Goal: Task Accomplishment & Management: Use online tool/utility

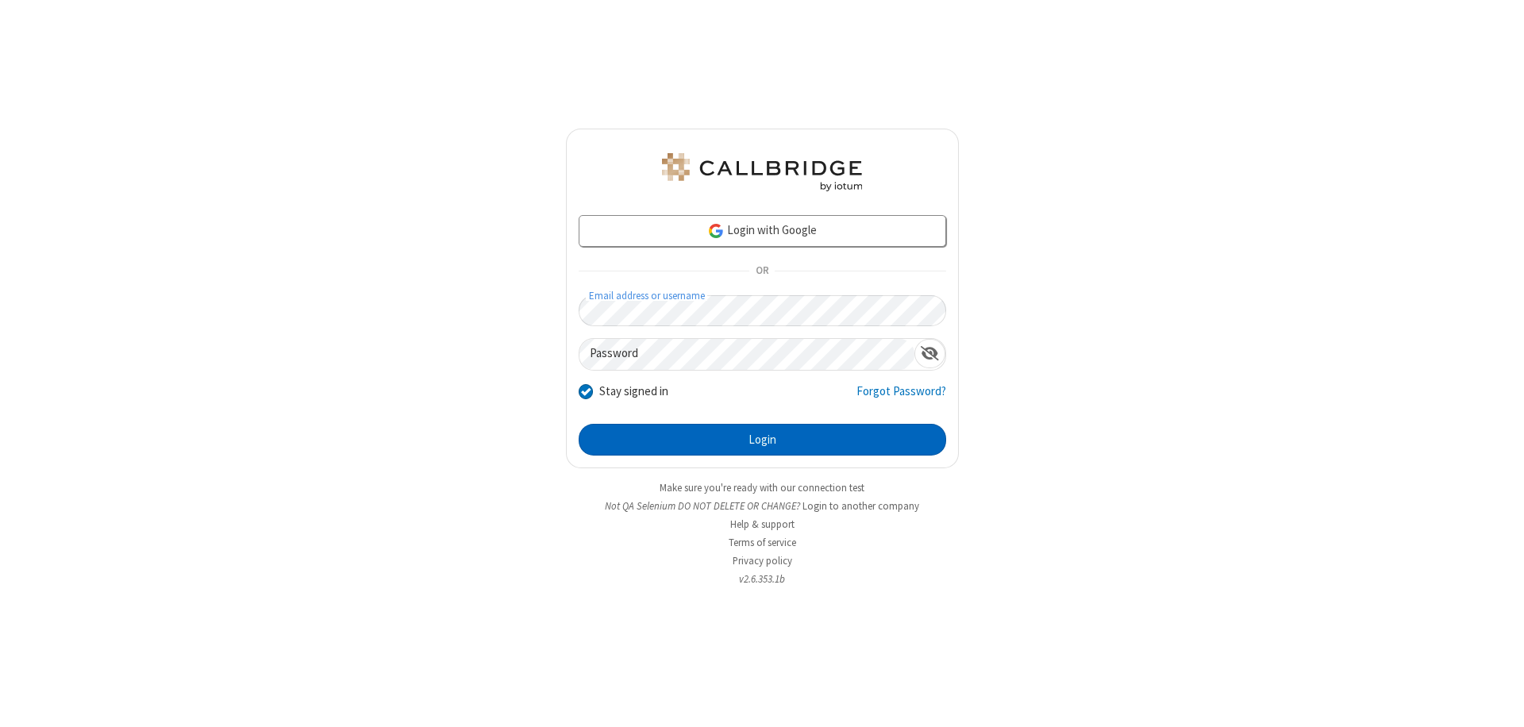
click at [762, 440] on button "Login" at bounding box center [763, 440] width 368 height 32
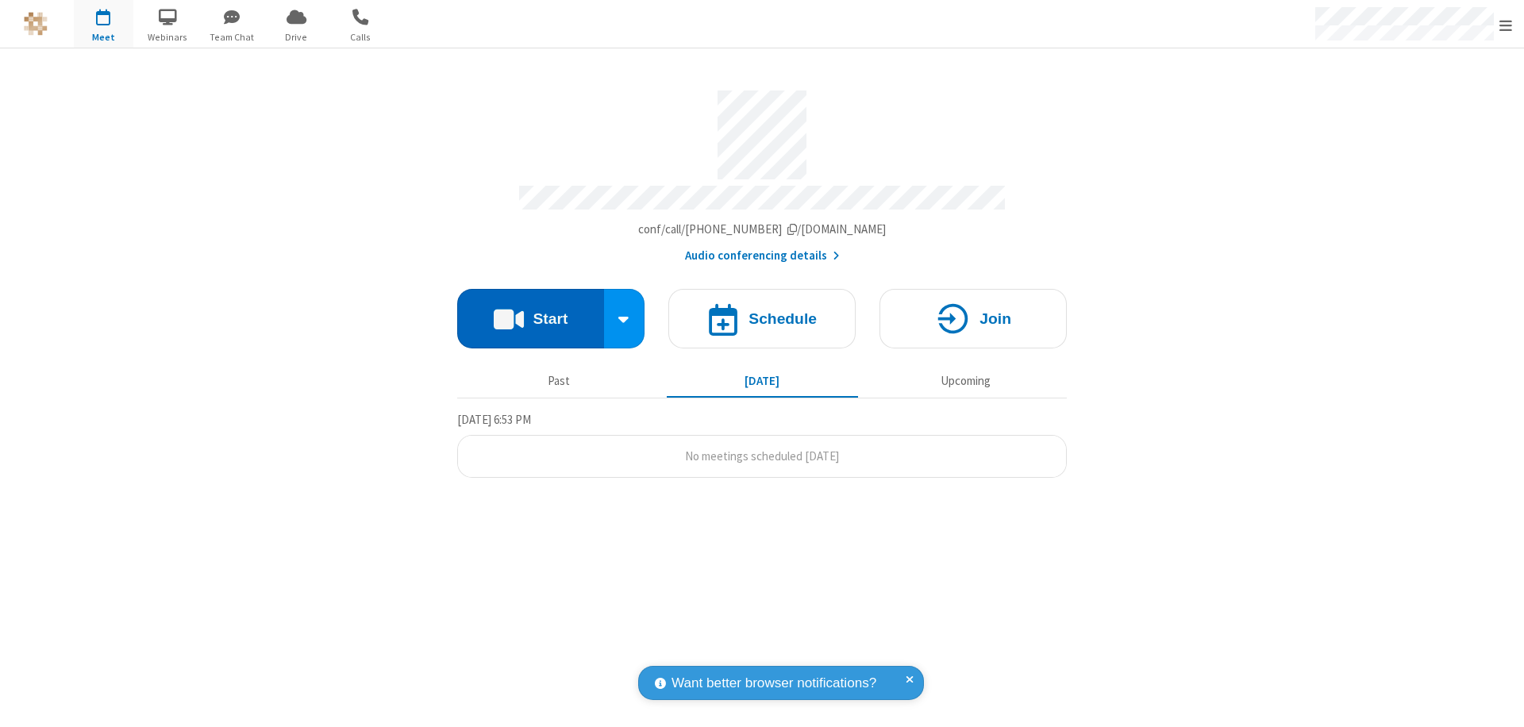
click at [530, 311] on button "Start" at bounding box center [530, 319] width 147 height 60
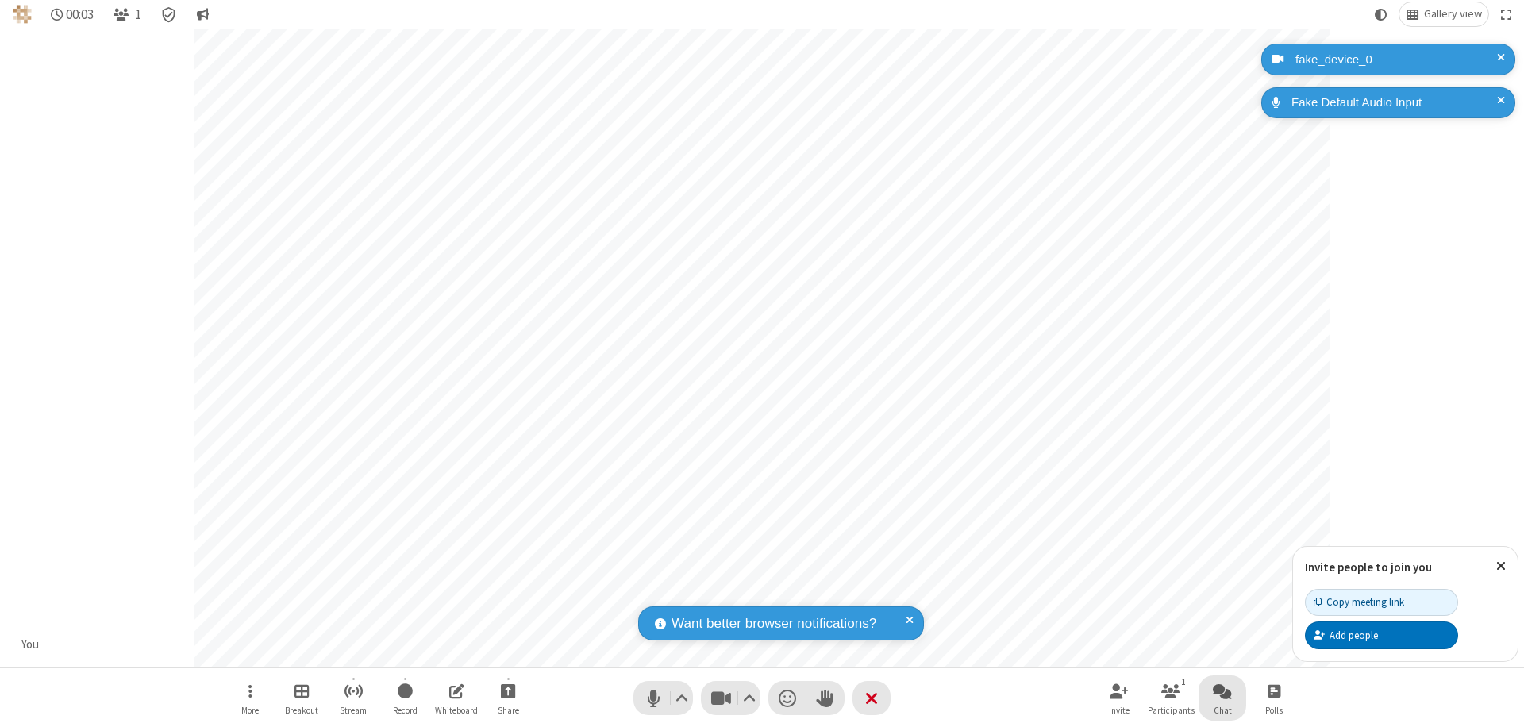
click at [1222, 691] on span "Open chat" at bounding box center [1222, 691] width 19 height 20
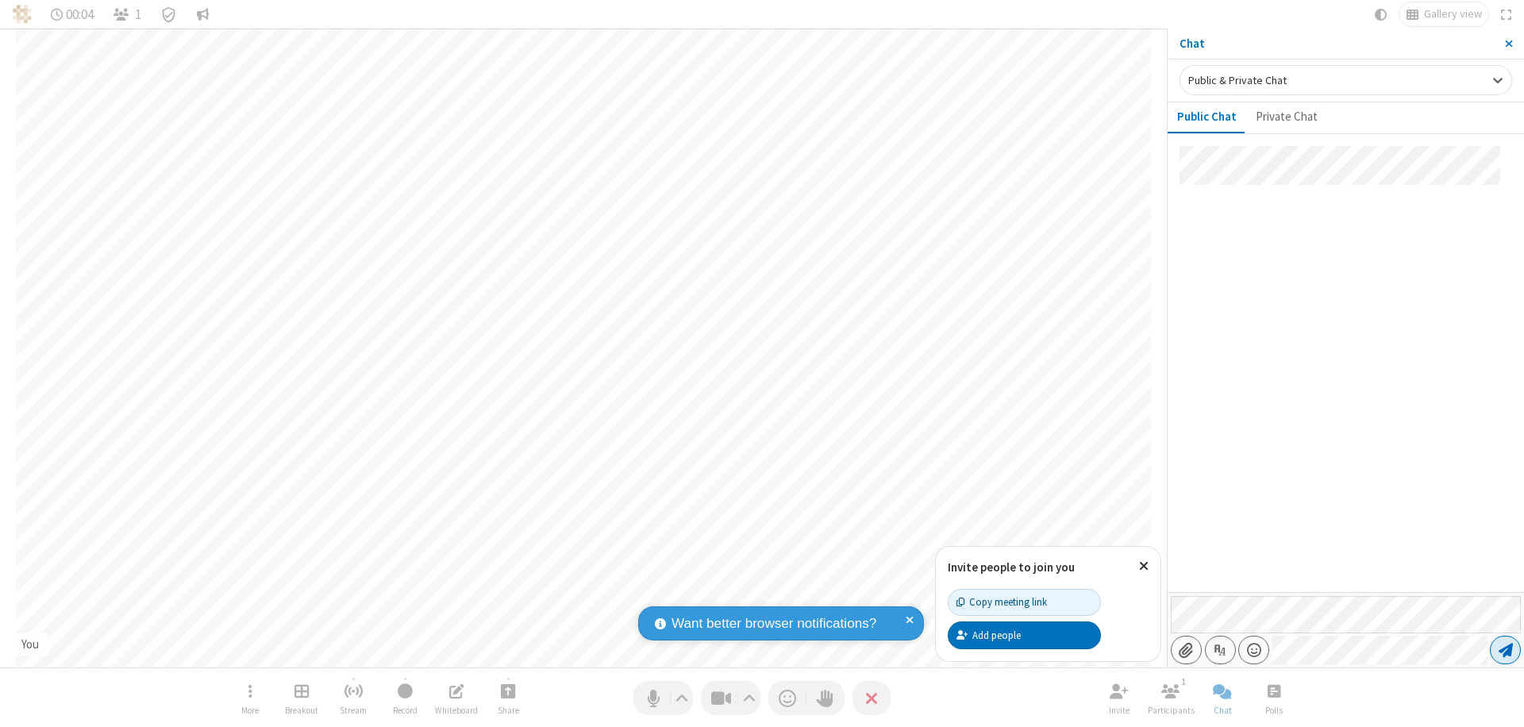
click at [1505, 650] on span "Send message" at bounding box center [1506, 650] width 14 height 16
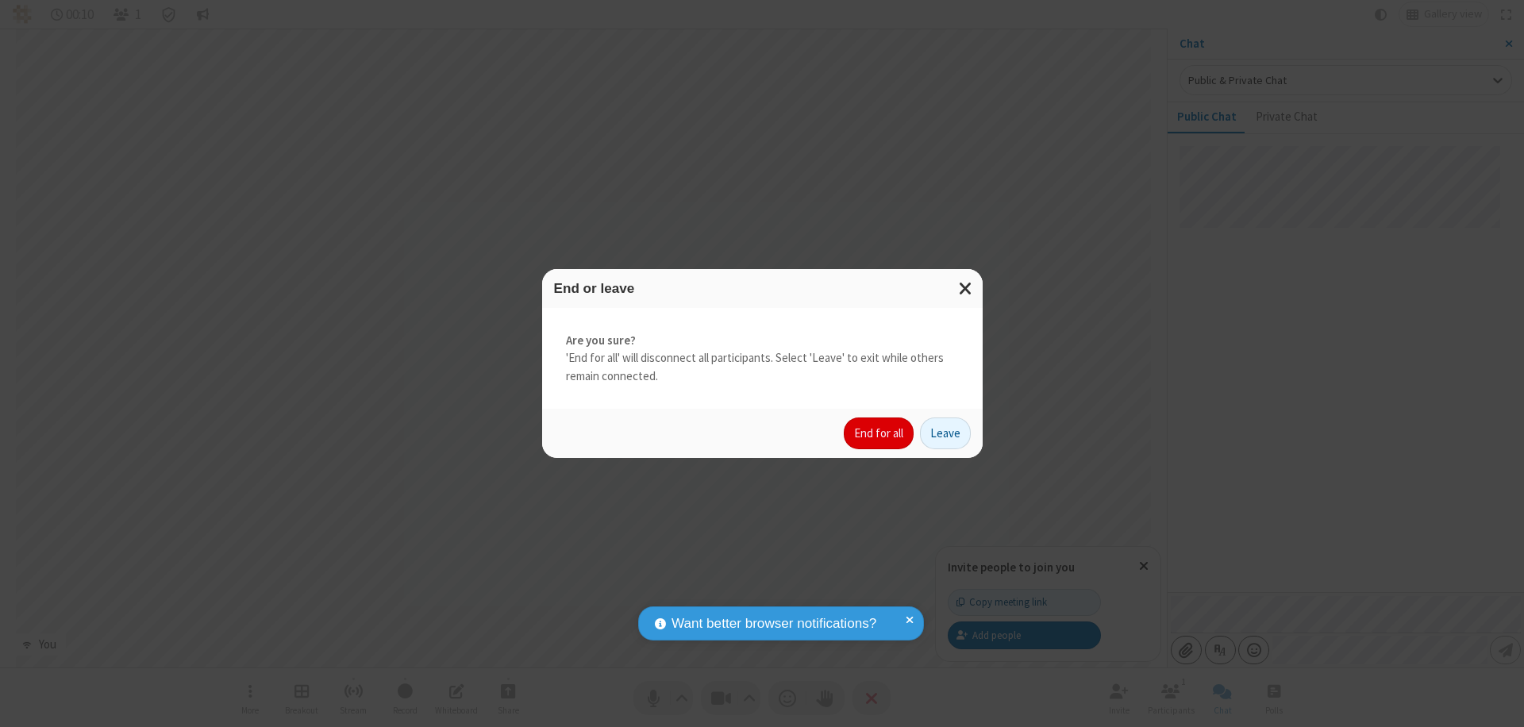
click at [880, 433] on button "End for all" at bounding box center [879, 434] width 70 height 32
